Goal: Check status: Check status

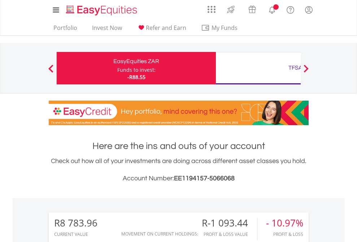
scroll to position [69, 113]
click at [117, 68] on div "Funds to invest:" at bounding box center [136, 69] width 38 height 7
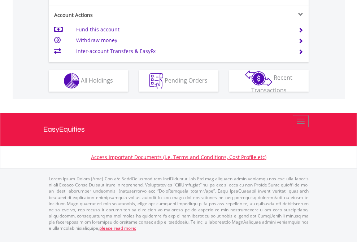
scroll to position [644, 0]
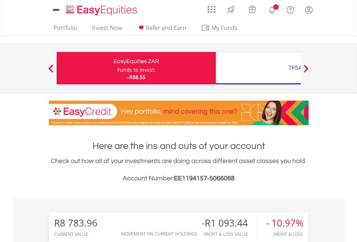
scroll to position [69, 113]
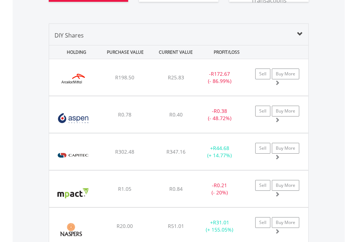
scroll to position [831, 0]
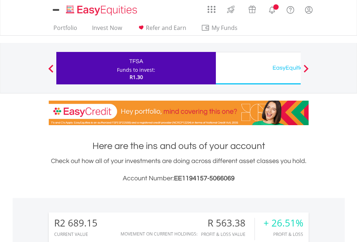
scroll to position [69, 113]
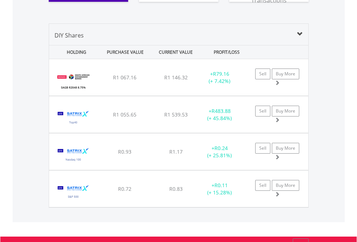
scroll to position [816, 0]
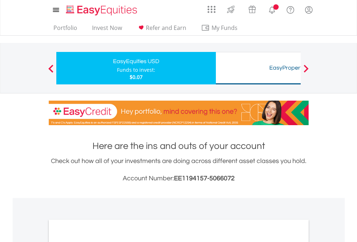
scroll to position [433, 0]
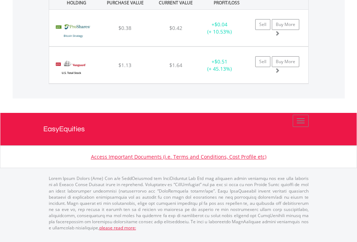
scroll to position [802, 0]
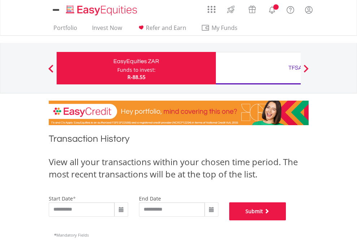
click at [286, 220] on button "Submit" at bounding box center [257, 211] width 57 height 18
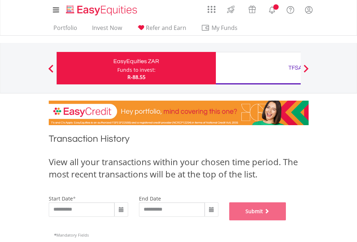
scroll to position [292, 0]
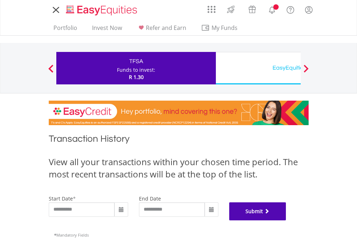
click at [286, 220] on button "Submit" at bounding box center [257, 211] width 57 height 18
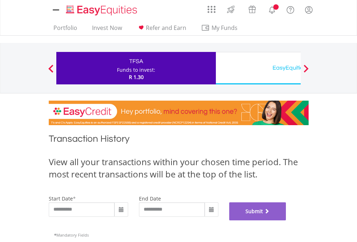
scroll to position [292, 0]
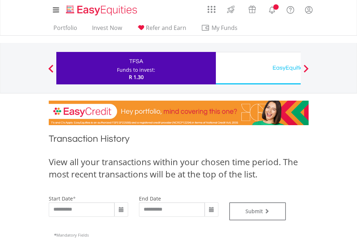
click at [258, 68] on div "EasyEquities USD" at bounding box center [295, 68] width 150 height 10
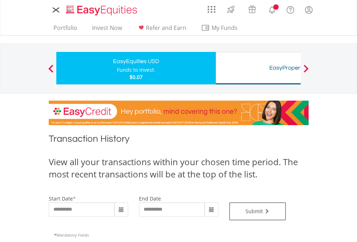
type input "**********"
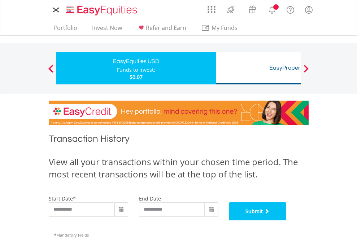
click at [286, 220] on button "Submit" at bounding box center [257, 211] width 57 height 18
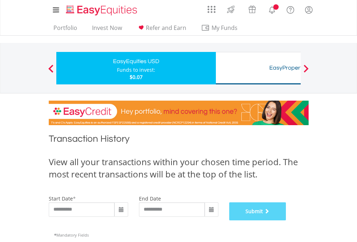
scroll to position [292, 0]
